Goal: Task Accomplishment & Management: Manage account settings

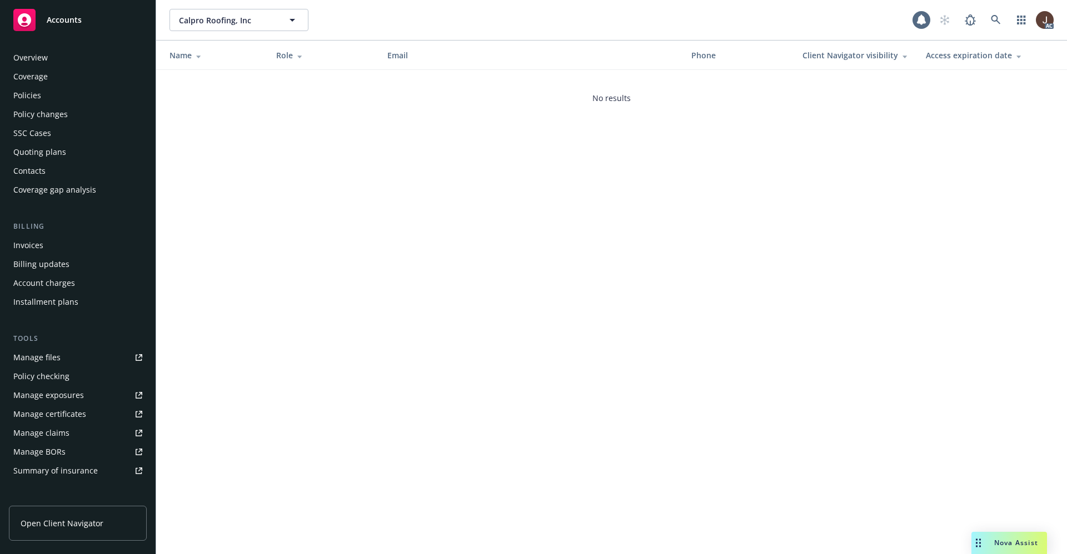
scroll to position [169, 0]
